Goal: Find specific page/section: Find specific page/section

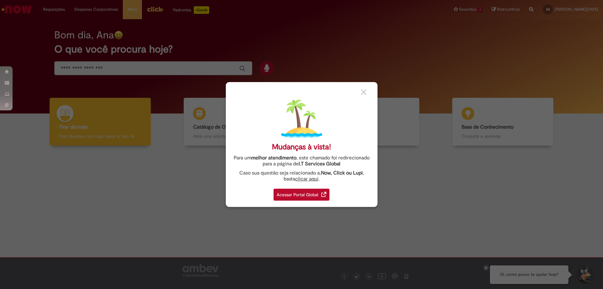
click at [304, 194] on div "Acessar Portal Global" at bounding box center [302, 194] width 56 height 12
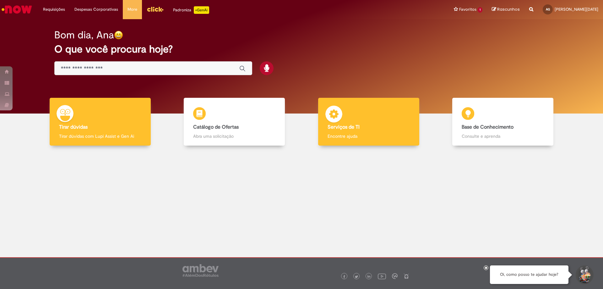
click at [382, 115] on div "Serviços de TI Serviços de TI Encontre ajuda" at bounding box center [368, 122] width 101 height 48
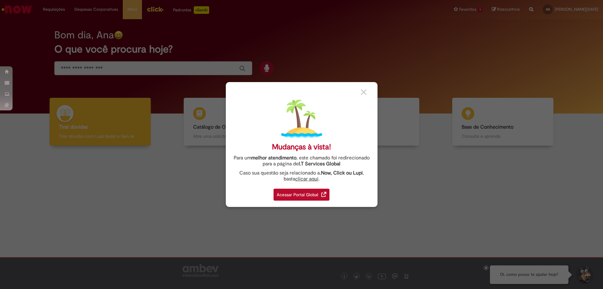
click at [289, 192] on div "Acessar Portal Global" at bounding box center [302, 194] width 56 height 12
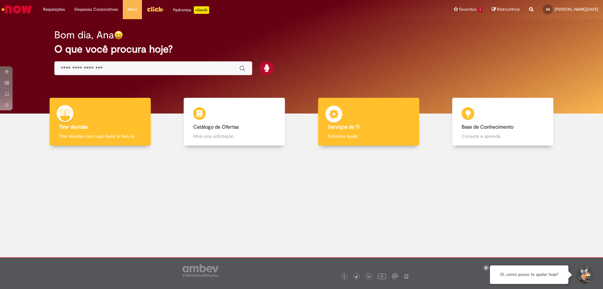
click at [379, 133] on p "Encontre ajuda" at bounding box center [369, 136] width 82 height 6
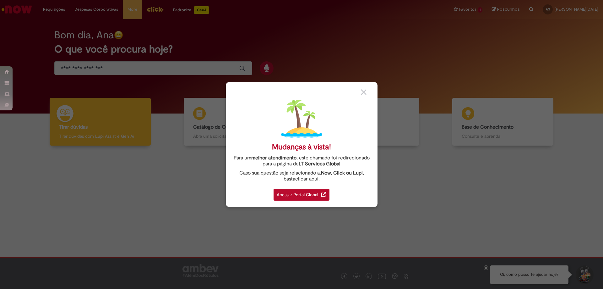
click at [291, 193] on div "Acessar Portal Global" at bounding box center [302, 194] width 56 height 12
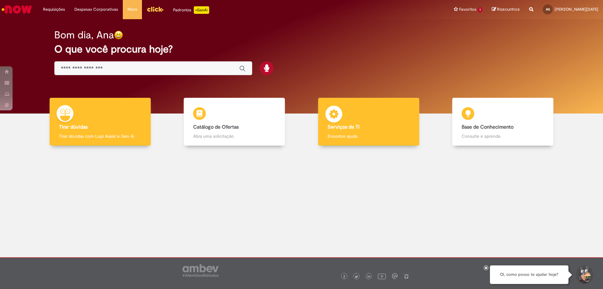
click at [407, 109] on div "Serviços de TI Serviços de TI Encontre ajuda" at bounding box center [368, 122] width 101 height 48
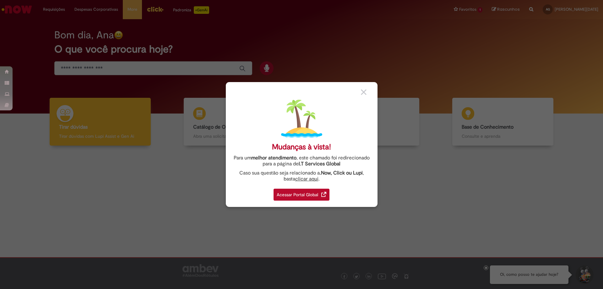
click at [321, 197] on div "Acessar Portal Global" at bounding box center [302, 194] width 56 height 12
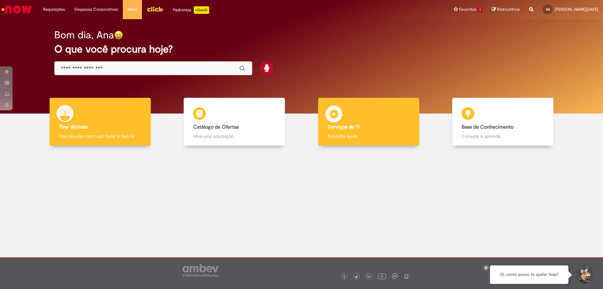
click at [337, 107] on img at bounding box center [333, 115] width 19 height 19
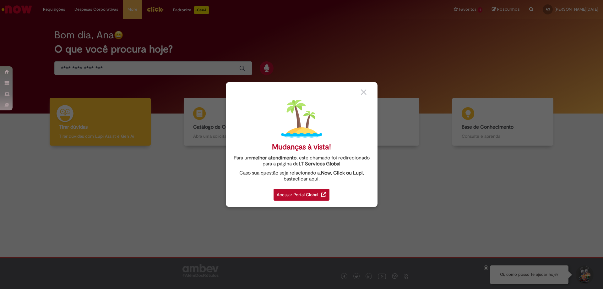
click at [308, 193] on div "Acessar Portal Global" at bounding box center [302, 194] width 56 height 12
